Goal: Information Seeking & Learning: Learn about a topic

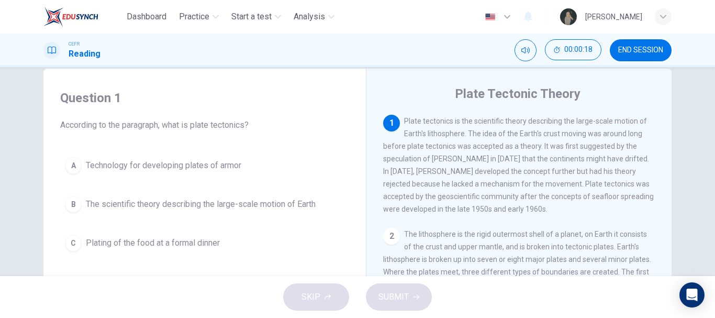
scroll to position [21, 0]
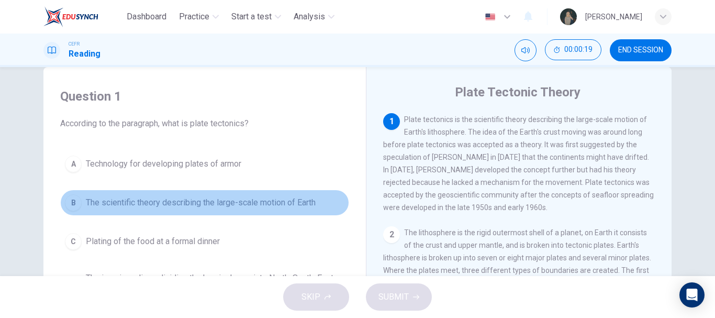
click at [195, 207] on span "The scientific theory describing the large-scale motion of Earth" at bounding box center [201, 202] width 230 height 13
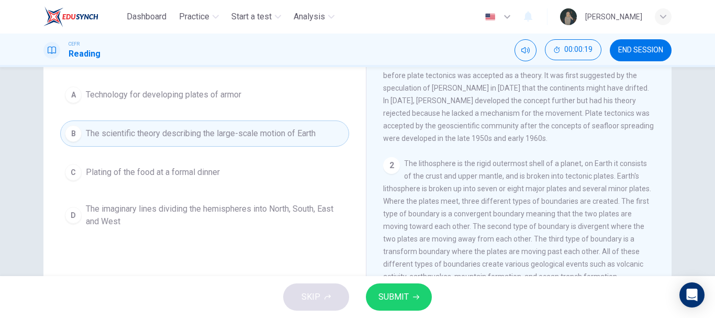
scroll to position [90, 0]
click at [391, 291] on span "SUBMIT" at bounding box center [393, 296] width 30 height 15
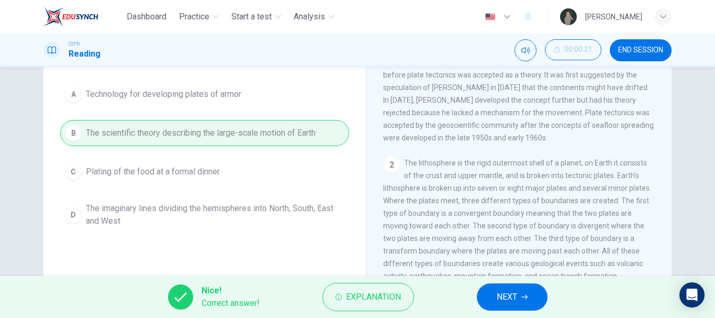
click at [518, 291] on button "NEXT" at bounding box center [512, 296] width 71 height 27
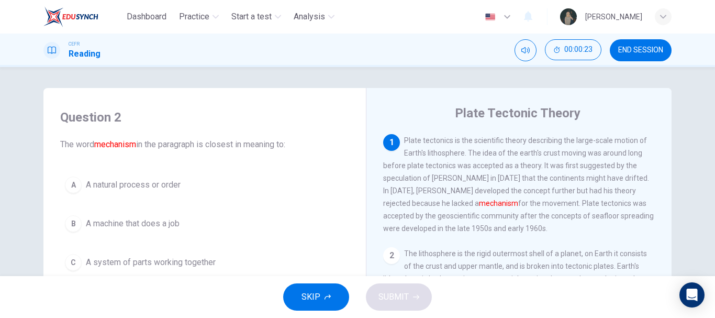
scroll to position [42, 0]
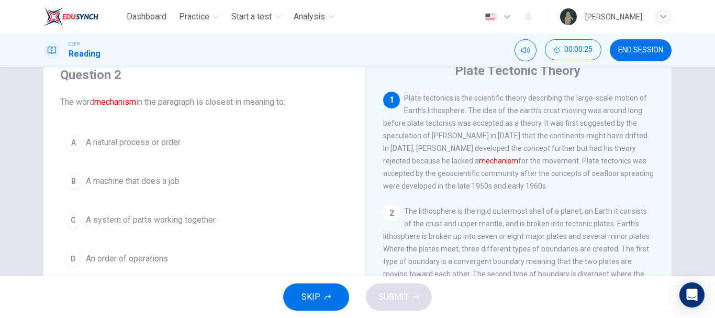
click at [147, 142] on span "A natural process or order" at bounding box center [133, 142] width 95 height 13
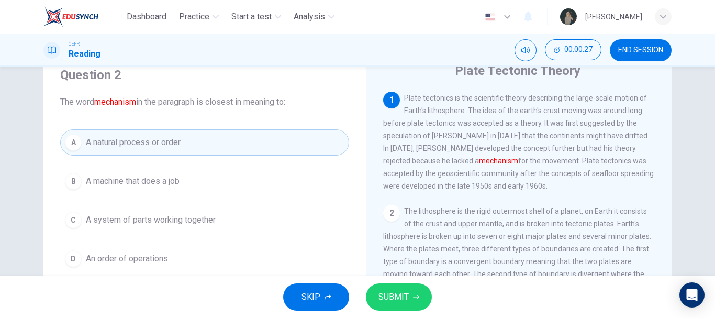
click at [392, 297] on span "SUBMIT" at bounding box center [393, 296] width 30 height 15
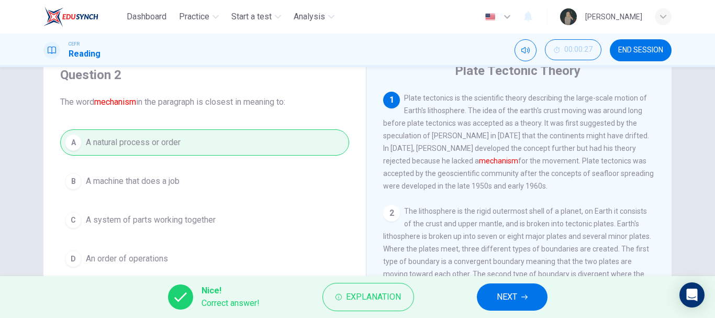
click at [520, 294] on button "NEXT" at bounding box center [512, 296] width 71 height 27
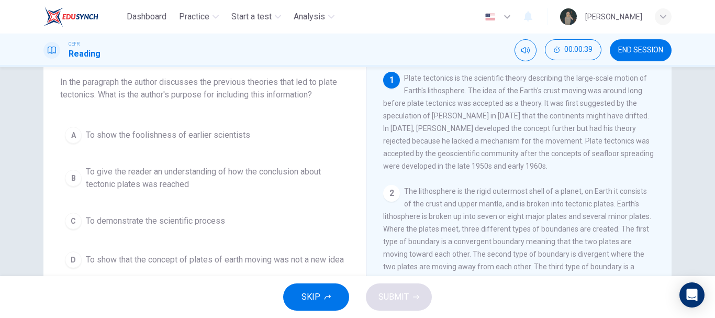
scroll to position [62, 0]
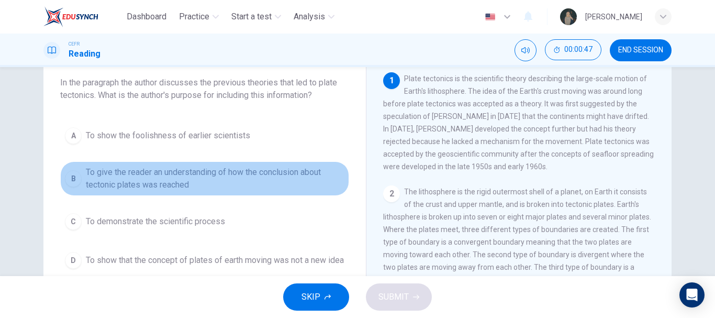
click at [250, 172] on span "To give the reader an understanding of how the conclusion about tectonic plates…" at bounding box center [215, 178] width 258 height 25
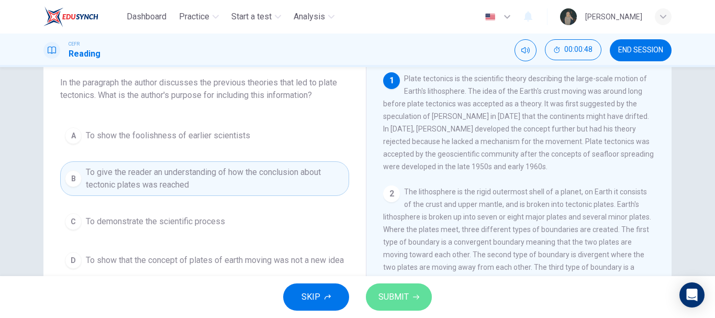
click at [389, 293] on span "SUBMIT" at bounding box center [393, 296] width 30 height 15
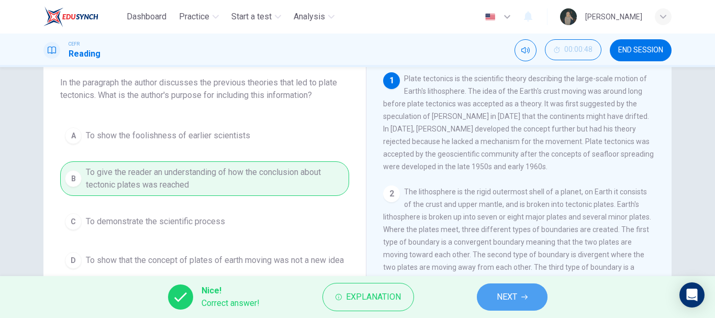
click at [524, 303] on button "NEXT" at bounding box center [512, 296] width 71 height 27
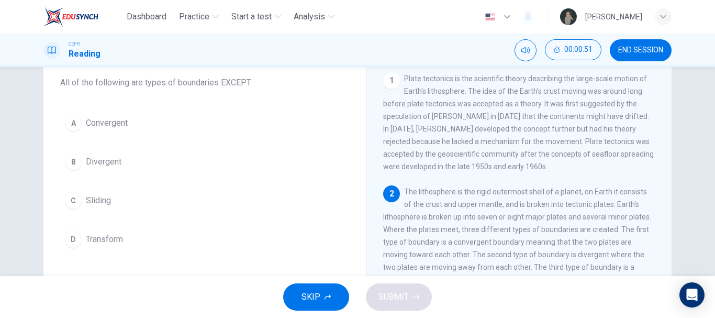
scroll to position [38, 0]
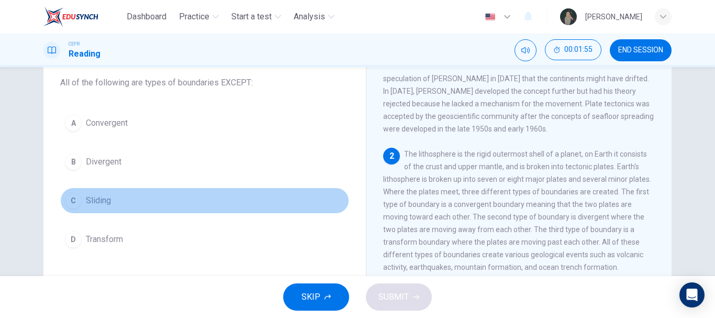
click at [82, 191] on button "C Sliding" at bounding box center [204, 200] width 289 height 26
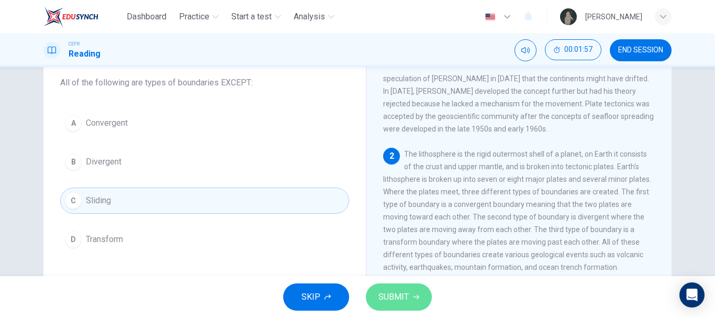
click at [389, 293] on span "SUBMIT" at bounding box center [393, 296] width 30 height 15
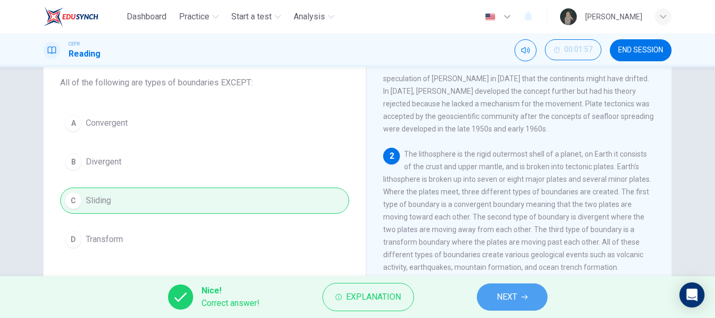
click at [518, 290] on button "NEXT" at bounding box center [512, 296] width 71 height 27
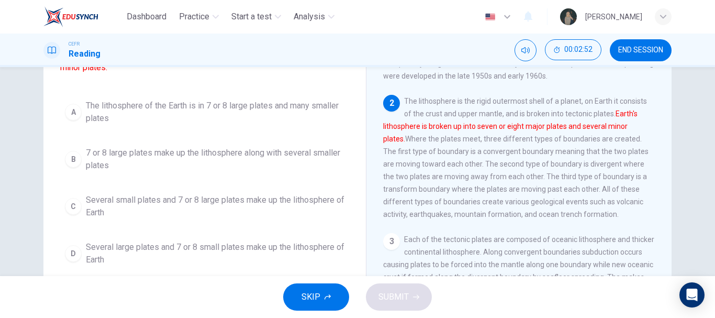
scroll to position [115, 0]
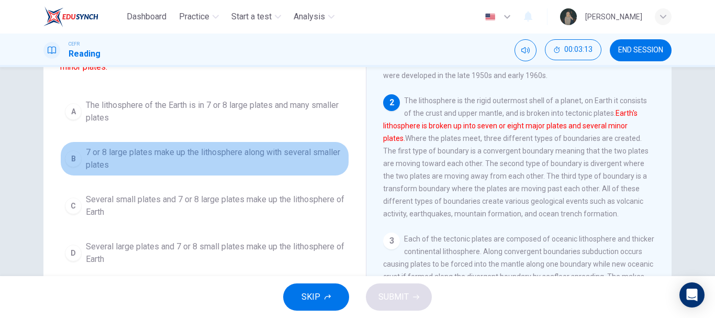
click at [260, 163] on span "7 or 8 large plates make up the lithosphere along with several smaller plates" at bounding box center [215, 158] width 258 height 25
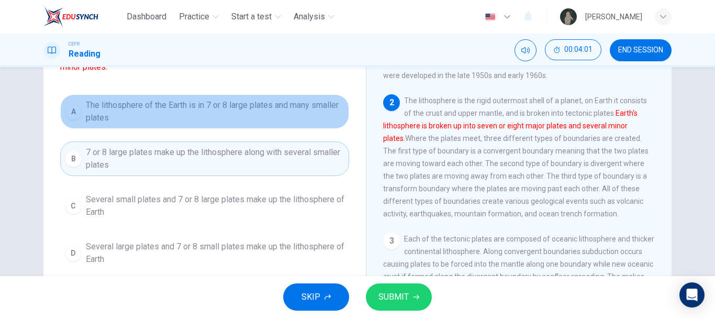
click at [230, 124] on span "The lithosphere of the Earth is in 7 or 8 large plates and many smaller plates" at bounding box center [215, 111] width 258 height 25
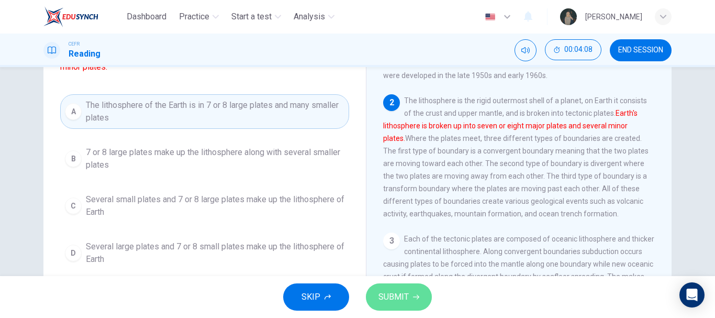
click at [391, 290] on span "SUBMIT" at bounding box center [393, 296] width 30 height 15
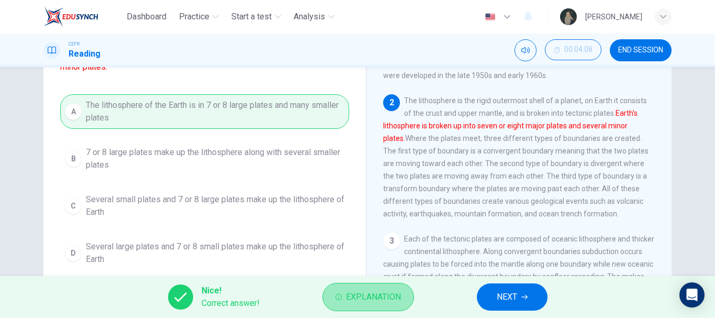
click at [348, 297] on span "Explanation" at bounding box center [373, 296] width 55 height 15
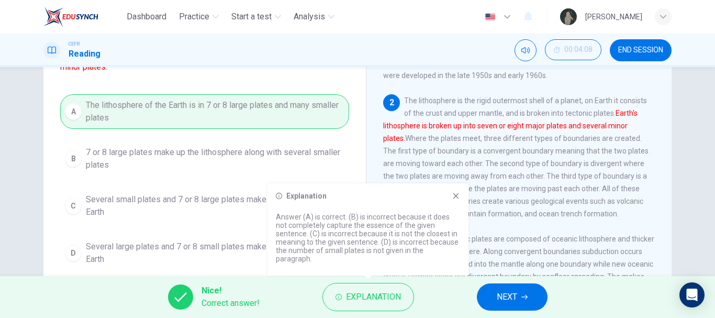
click at [455, 199] on icon at bounding box center [456, 196] width 6 height 6
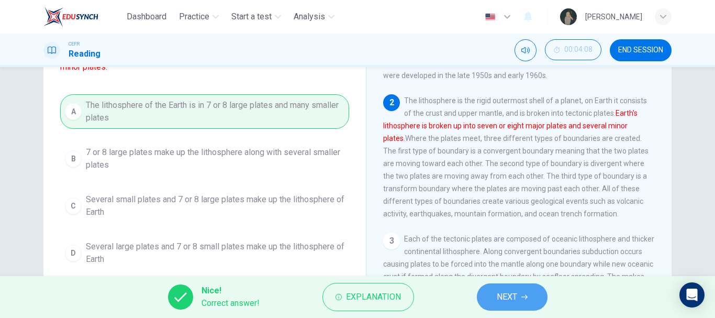
click at [501, 287] on button "NEXT" at bounding box center [512, 296] width 71 height 27
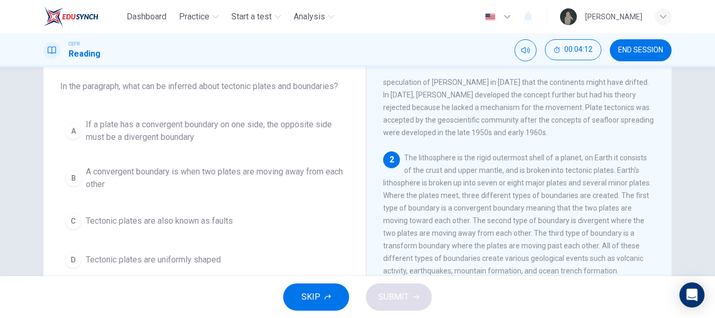
scroll to position [60, 0]
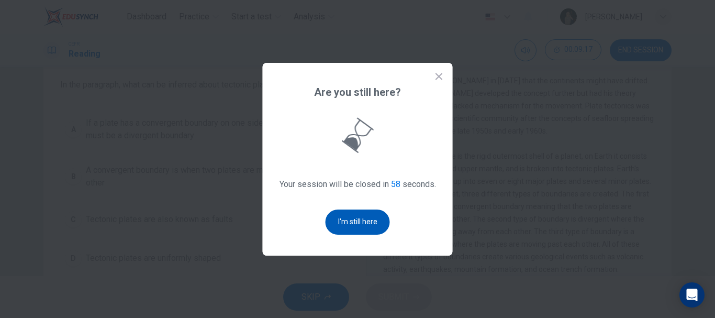
click at [373, 216] on button "I'm still here" at bounding box center [357, 221] width 64 height 25
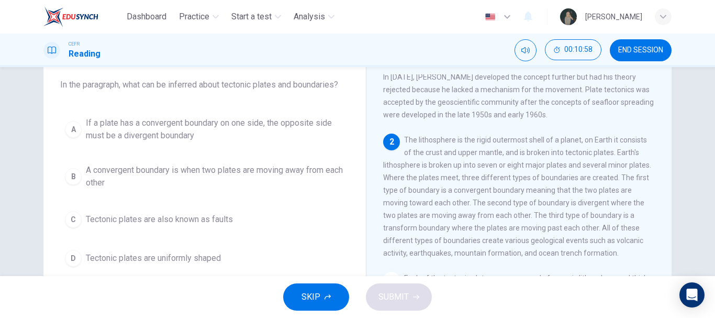
scroll to position [58, 0]
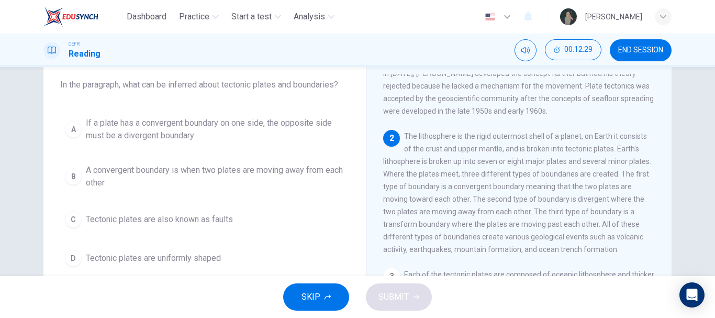
click at [541, 211] on div "2 The lithosphere is the rigid outermost shell of a planet, on Earth it consist…" at bounding box center [519, 193] width 272 height 126
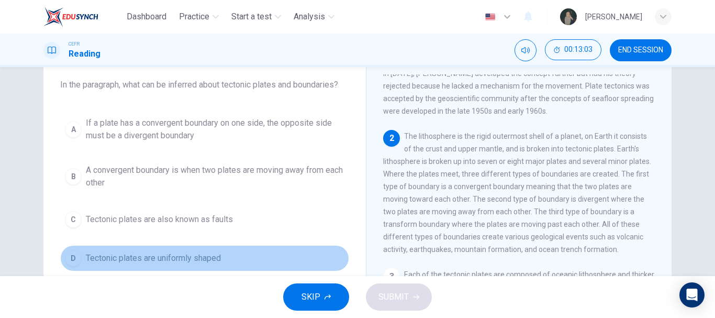
click at [170, 267] on button "D Tectonic plates are uniformly shaped" at bounding box center [204, 258] width 289 height 26
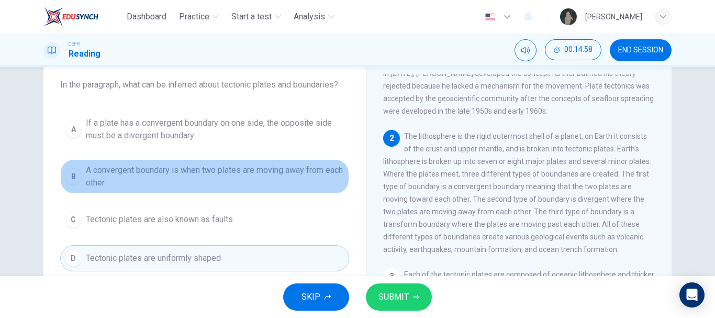
click at [225, 176] on span "A convergent boundary is when two plates are moving away from each other" at bounding box center [215, 176] width 258 height 25
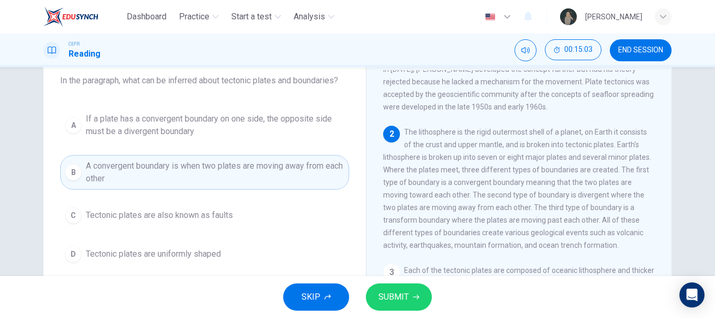
scroll to position [64, 0]
drag, startPoint x: 414, startPoint y: 295, endPoint x: 434, endPoint y: 294, distance: 19.9
click at [434, 294] on div "SKIP SUBMIT" at bounding box center [357, 297] width 715 height 42
click at [408, 292] on button "SUBMIT" at bounding box center [399, 296] width 66 height 27
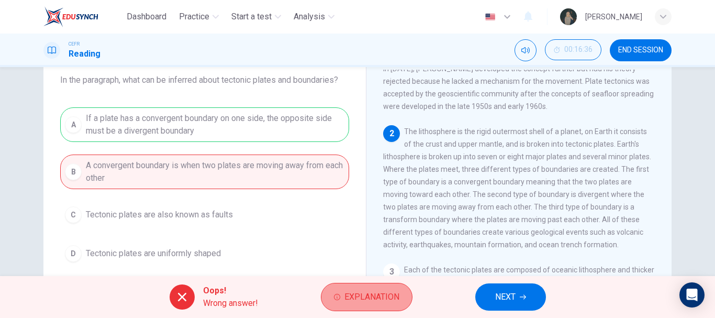
click at [382, 293] on span "Explanation" at bounding box center [371, 296] width 55 height 15
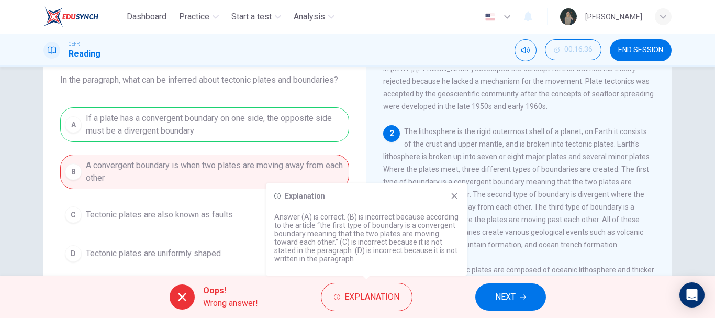
click at [452, 198] on icon at bounding box center [454, 196] width 6 height 6
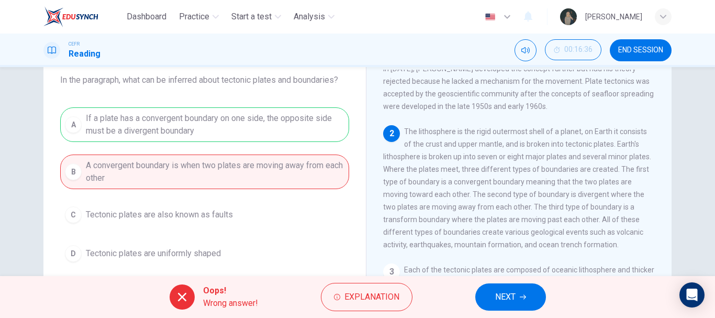
click at [487, 279] on div "Oops! Wrong answer! Explanation NEXT" at bounding box center [357, 297] width 715 height 42
click at [493, 284] on button "NEXT" at bounding box center [510, 296] width 71 height 27
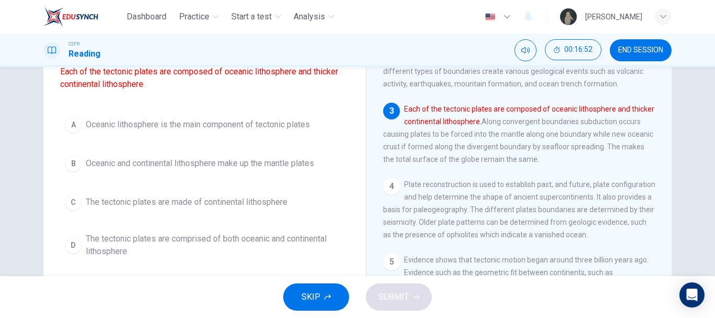
scroll to position [98, 0]
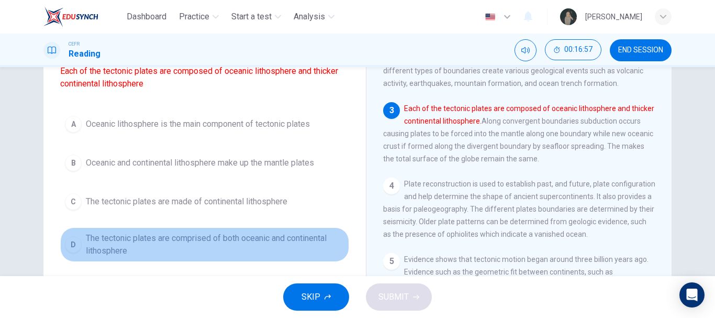
click at [196, 257] on span "The tectonic plates are comprised of both oceanic and continental lithosphere" at bounding box center [215, 244] width 258 height 25
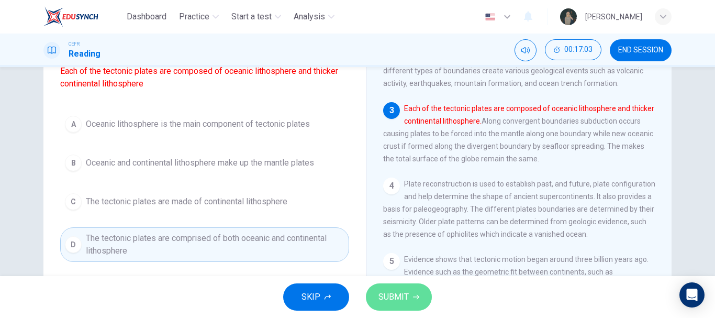
click at [397, 290] on span "SUBMIT" at bounding box center [393, 296] width 30 height 15
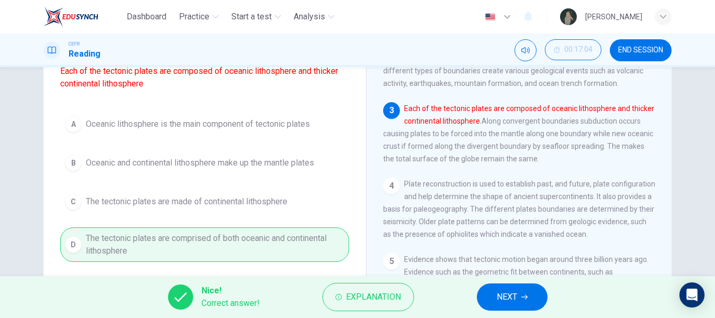
click at [510, 292] on span "NEXT" at bounding box center [506, 296] width 20 height 15
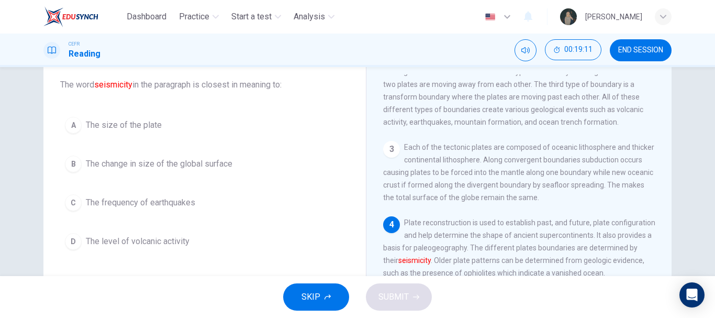
scroll to position [60, 0]
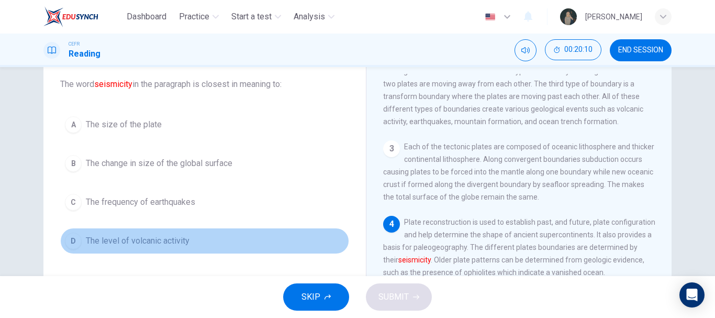
click at [173, 239] on span "The level of volcanic activity" at bounding box center [138, 240] width 104 height 13
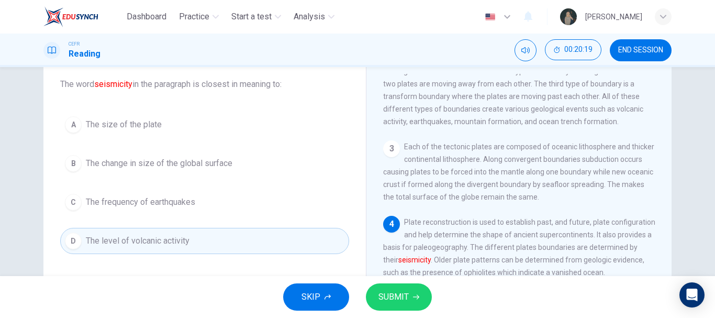
drag, startPoint x: 62, startPoint y: 81, endPoint x: 163, endPoint y: 150, distance: 122.0
click at [163, 150] on div "Question 8 The word seismicity in the paragraph is closest in meaning to: A The…" at bounding box center [204, 151] width 305 height 226
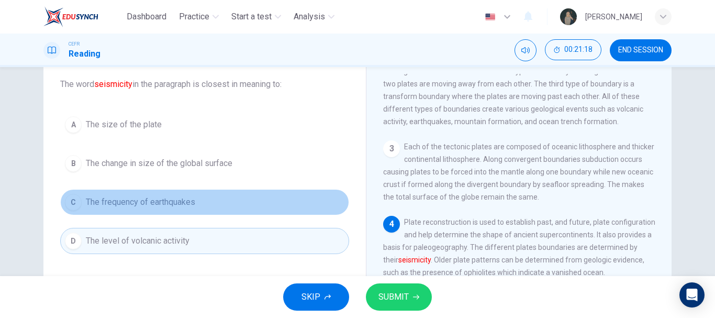
click at [177, 199] on span "The frequency of earthquakes" at bounding box center [140, 202] width 109 height 13
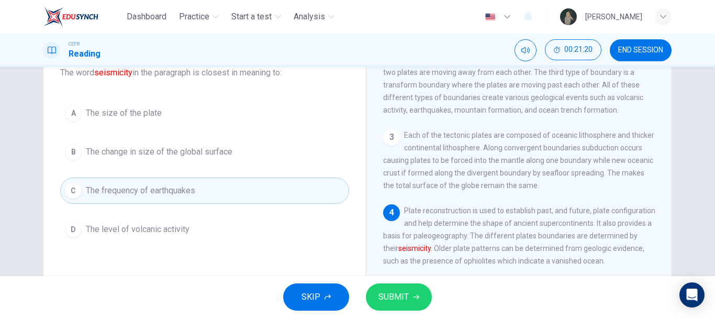
scroll to position [64, 0]
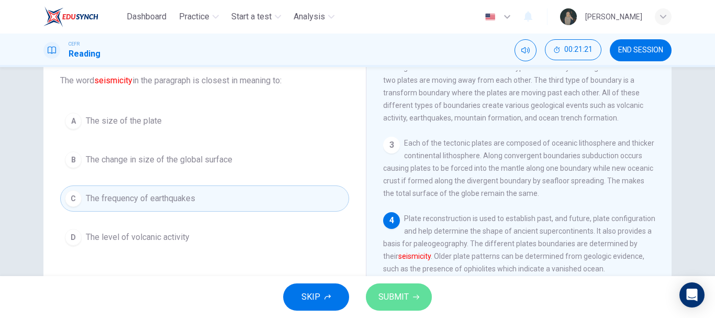
click at [393, 298] on span "SUBMIT" at bounding box center [393, 296] width 30 height 15
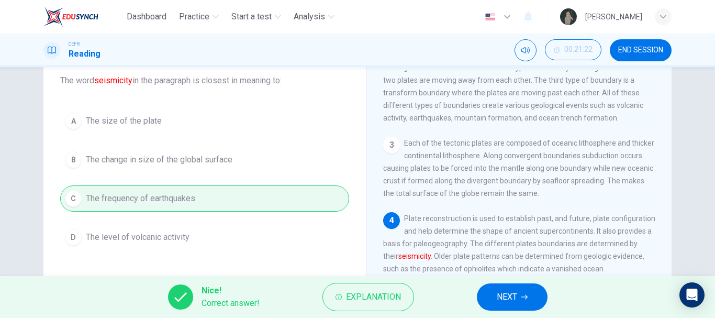
click at [511, 312] on div "Nice! Correct answer! Explanation NEXT" at bounding box center [357, 297] width 715 height 42
click at [504, 298] on span "NEXT" at bounding box center [506, 296] width 20 height 15
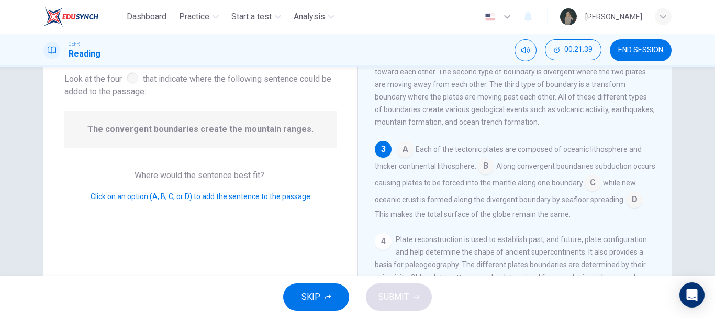
scroll to position [188, 0]
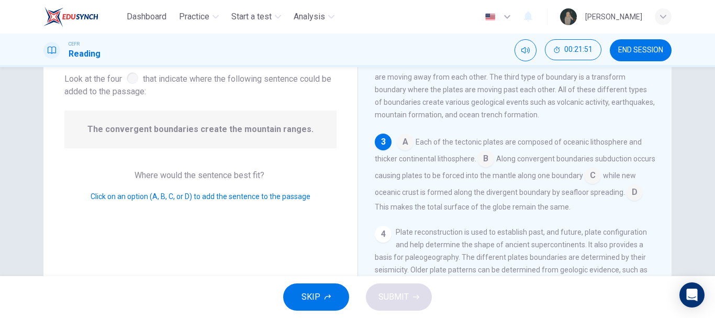
click at [482, 168] on input at bounding box center [485, 159] width 17 height 17
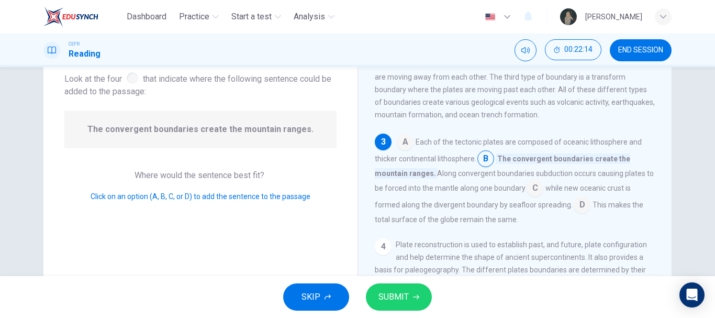
click at [537, 197] on input at bounding box center [534, 188] width 17 height 17
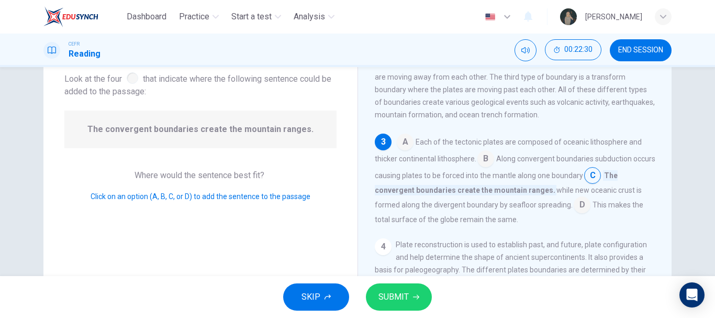
click at [483, 168] on input at bounding box center [485, 159] width 17 height 17
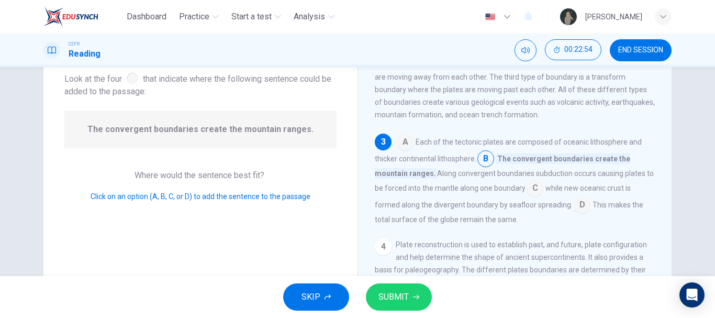
click at [538, 197] on input at bounding box center [534, 188] width 17 height 17
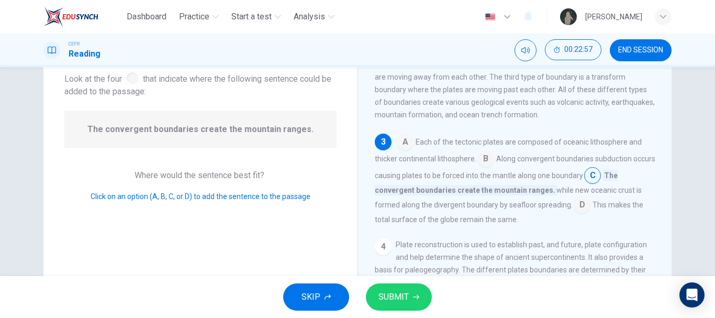
click at [579, 212] on input at bounding box center [581, 205] width 17 height 17
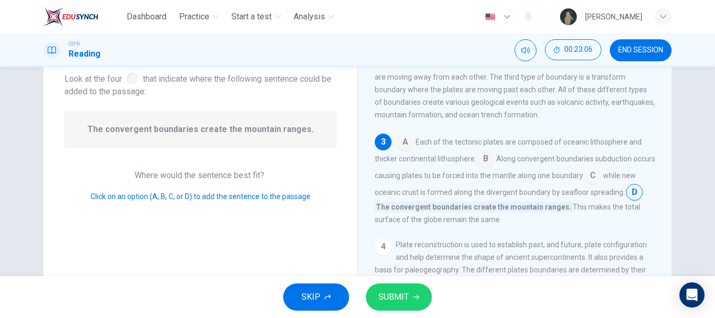
click at [401, 149] on input at bounding box center [404, 142] width 17 height 17
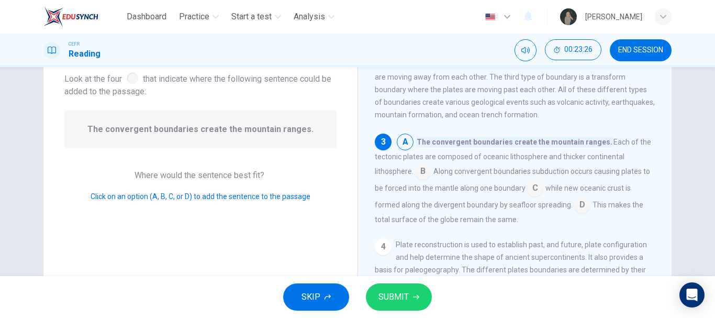
click at [422, 178] on input at bounding box center [422, 172] width 17 height 17
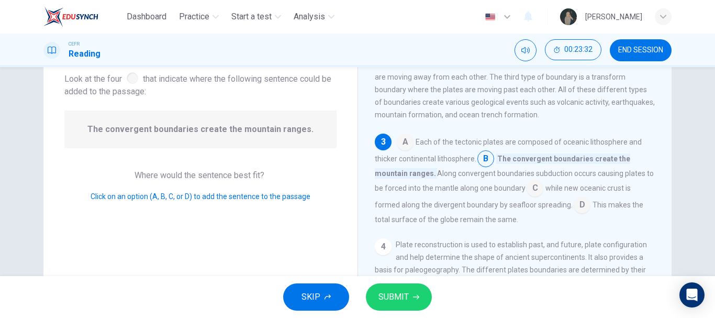
click at [391, 302] on span "SUBMIT" at bounding box center [393, 296] width 30 height 15
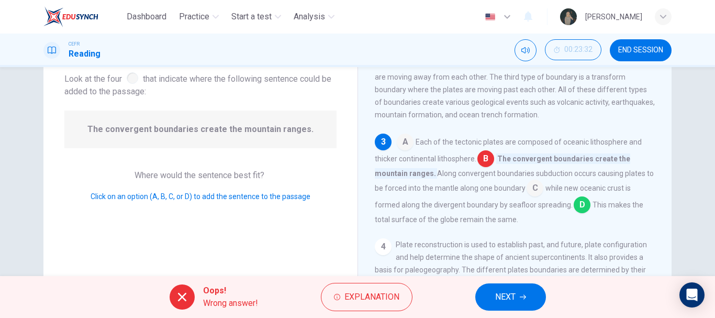
click at [574, 214] on input at bounding box center [581, 205] width 17 height 17
click at [338, 305] on button "Explanation" at bounding box center [367, 296] width 92 height 28
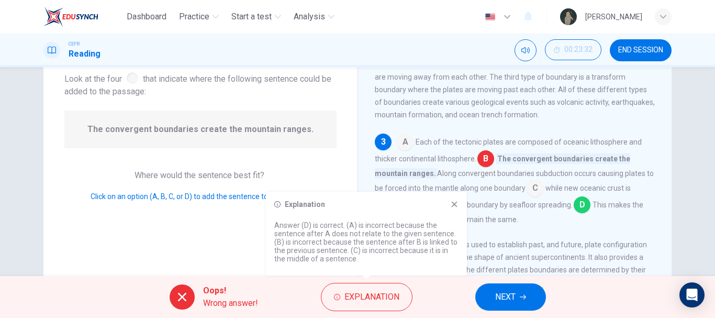
click at [487, 295] on button "NEXT" at bounding box center [510, 296] width 71 height 27
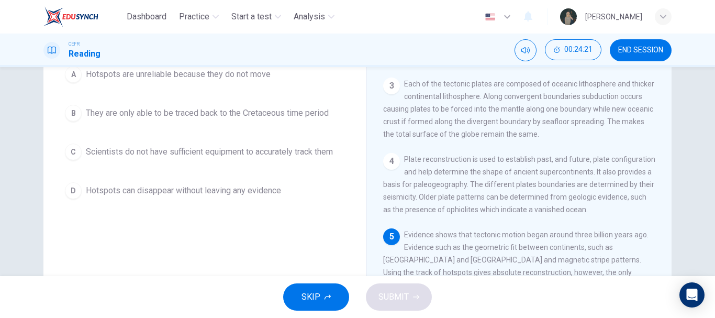
scroll to position [128, 0]
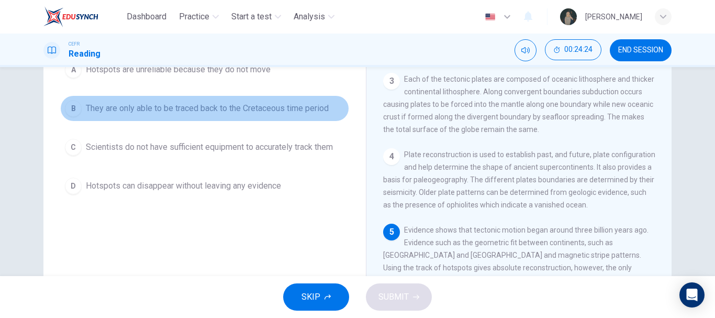
click at [285, 119] on button "B They are only able to be traced back to the Cretaceous time period" at bounding box center [204, 108] width 289 height 26
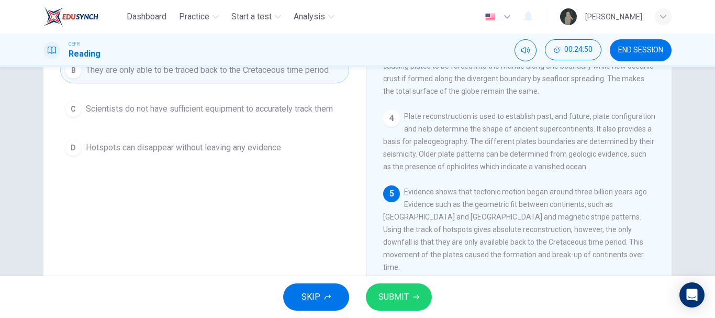
scroll to position [197, 0]
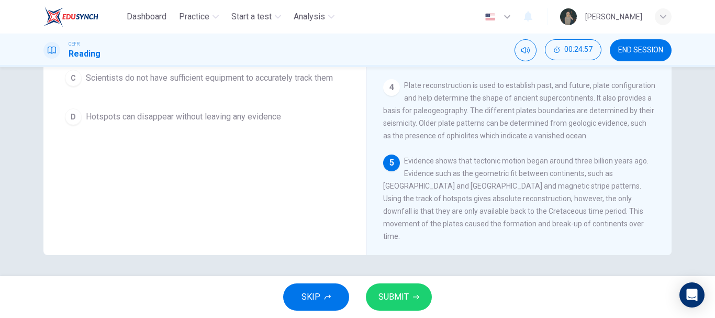
drag, startPoint x: 374, startPoint y: 162, endPoint x: 654, endPoint y: 254, distance: 294.9
click at [219, 209] on div "Question 10 What is the downfall of using hotspots to reconstruct the past move…" at bounding box center [204, 78] width 305 height 353
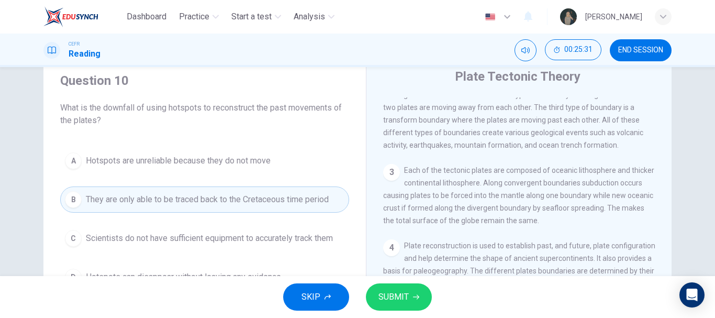
scroll to position [0, 0]
drag, startPoint x: 48, startPoint y: 103, endPoint x: 361, endPoint y: 270, distance: 355.5
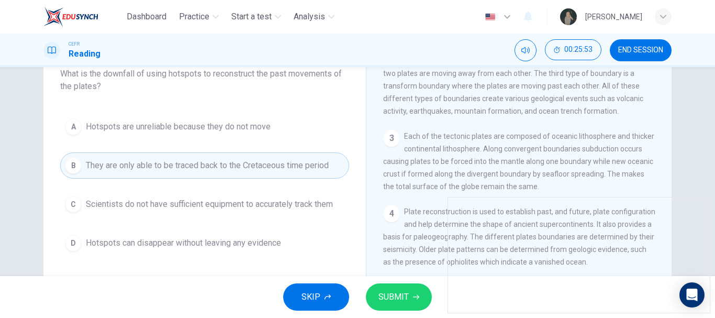
scroll to position [70, 0]
drag, startPoint x: 52, startPoint y: 69, endPoint x: 361, endPoint y: 266, distance: 367.1
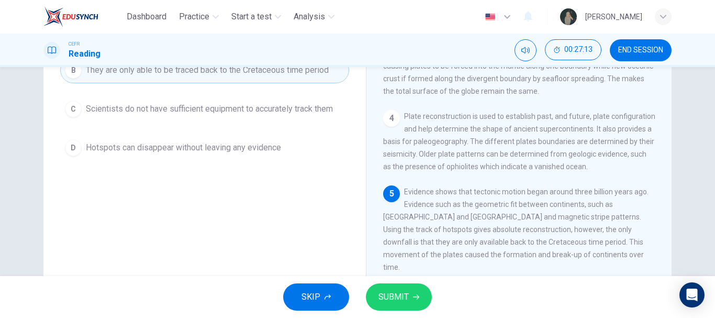
scroll to position [141, 0]
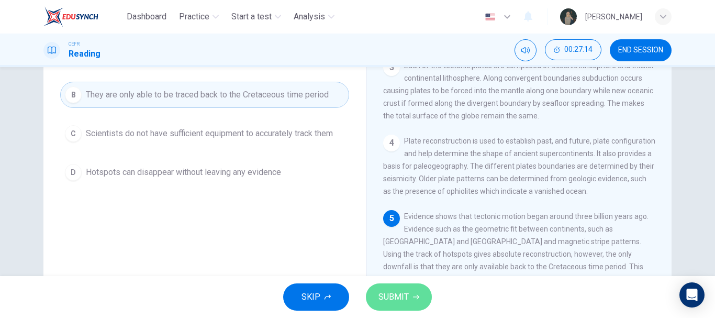
click at [390, 294] on span "SUBMIT" at bounding box center [393, 296] width 30 height 15
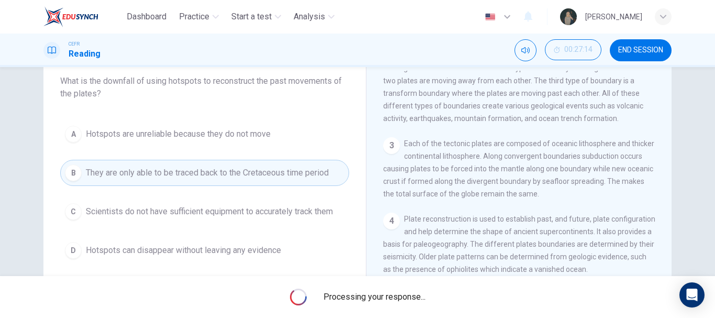
scroll to position [62, 0]
